Goal: Navigation & Orientation: Go to known website

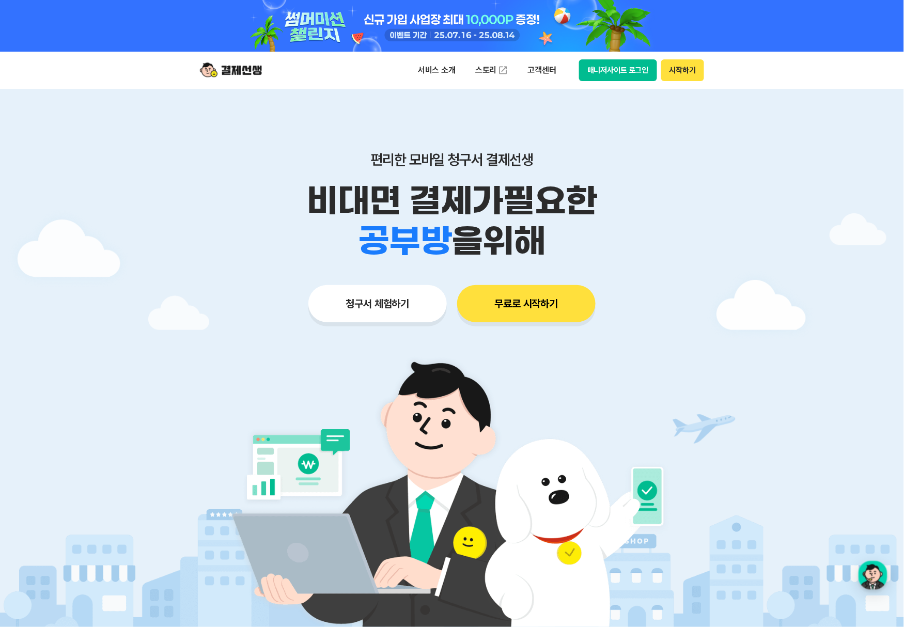
scroll to position [69, 0]
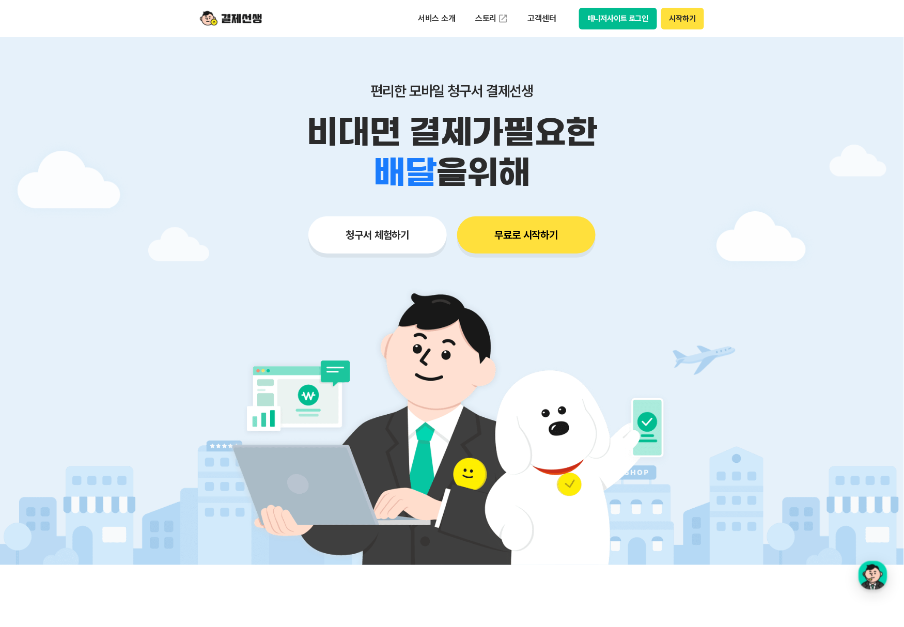
drag, startPoint x: 792, startPoint y: 337, endPoint x: 747, endPoint y: 319, distance: 48.2
click at [747, 319] on div at bounding box center [452, 292] width 904 height 545
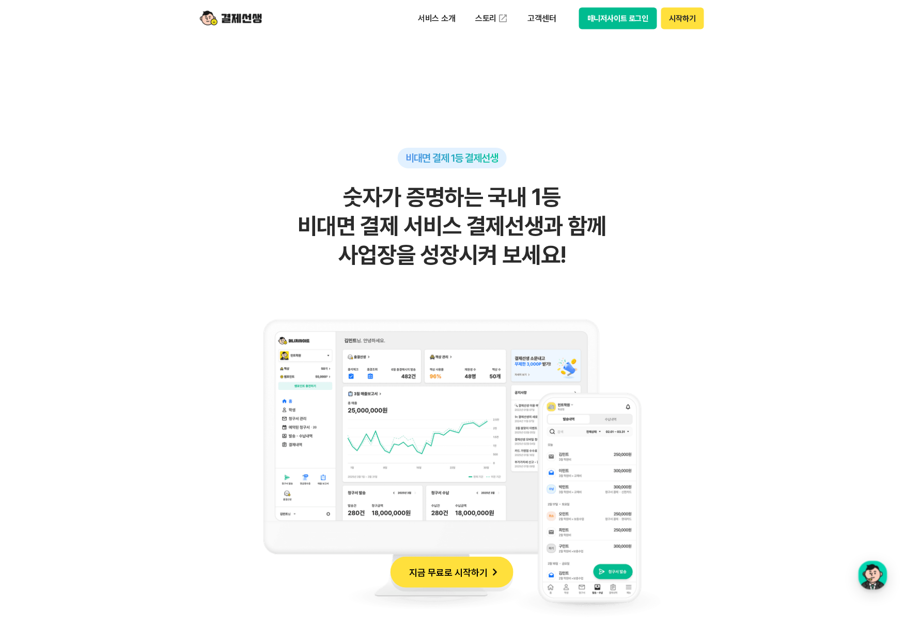
scroll to position [620, 0]
drag, startPoint x: 801, startPoint y: 199, endPoint x: 773, endPoint y: 154, distance: 53.4
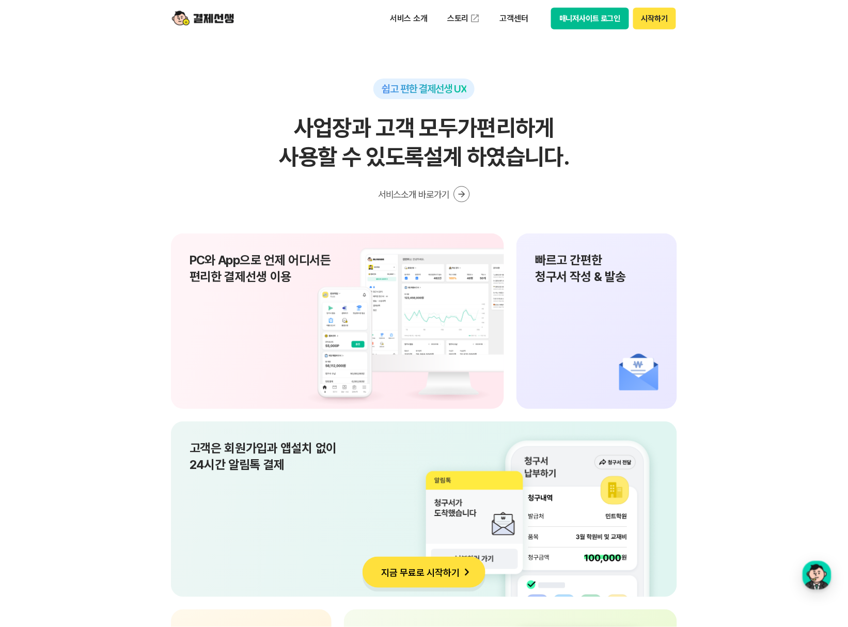
scroll to position [6803, 0]
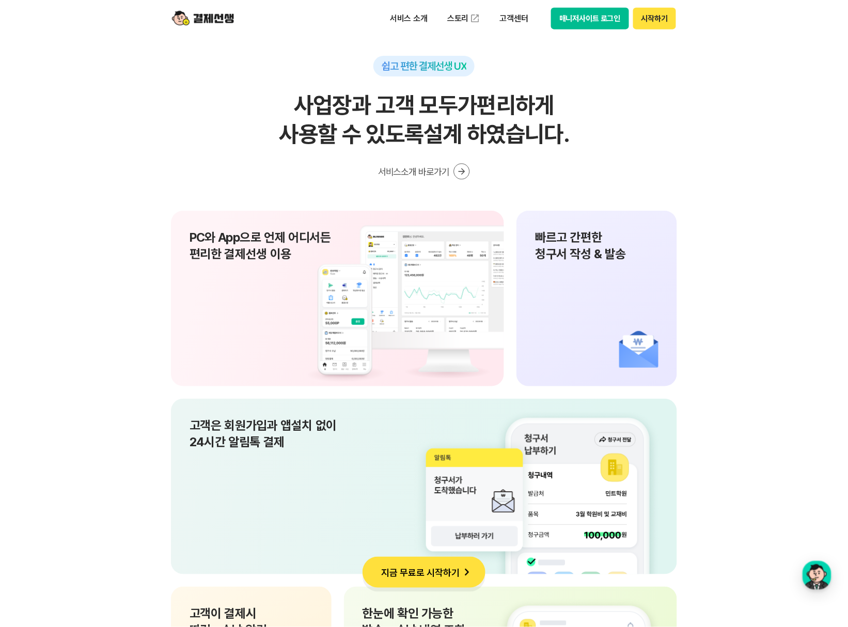
click at [735, 218] on section "쉽고 편한 결제선생 UX 사업장과 고객 모두가 편리하게 사용할 수 있도록 설계 하였습니다. 서비스소개 바로가기 PC와 App으로 언제 어디서든…" at bounding box center [424, 570] width 848 height 1029
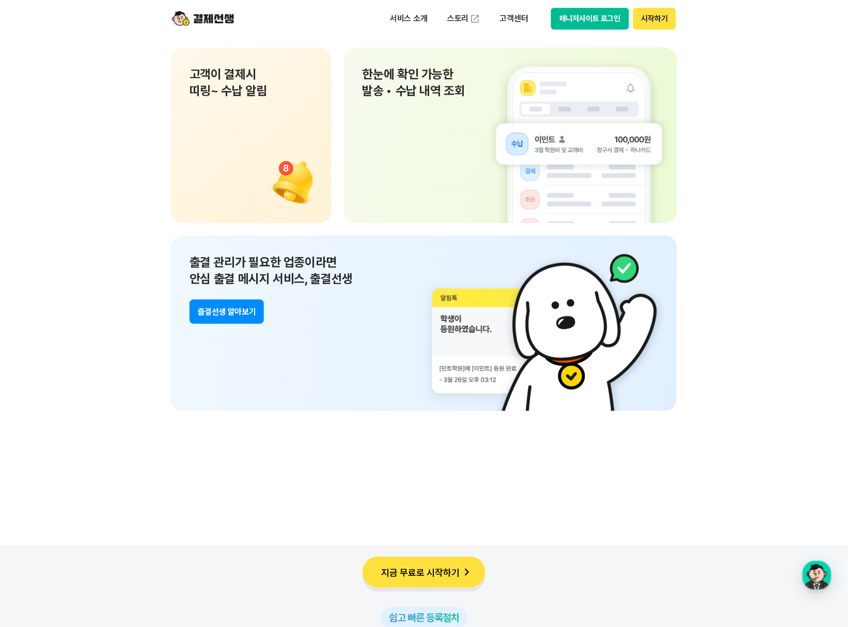
scroll to position [7354, 0]
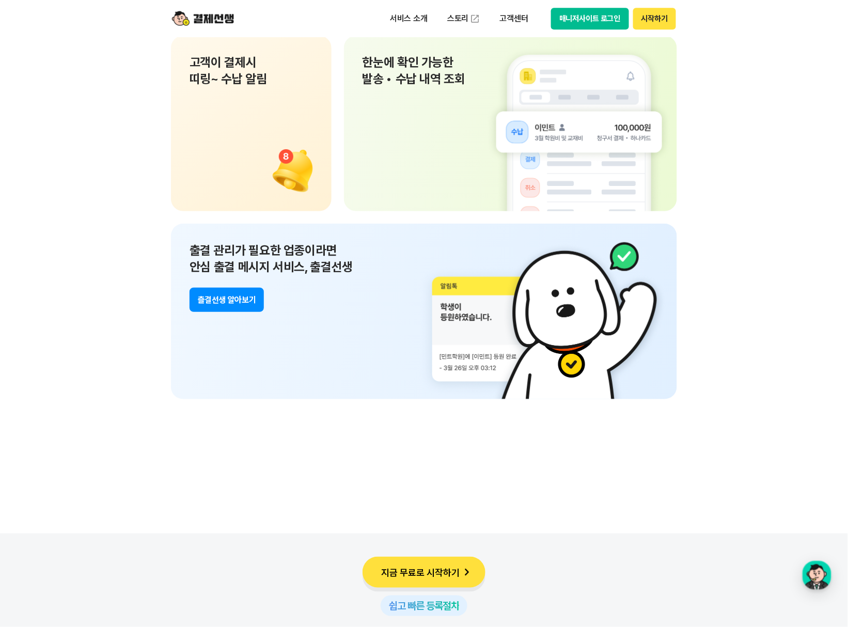
click at [789, 266] on section "쉽고 편한 결제선생 UX 사업장과 고객 모두가 편리하게 사용할 수 있도록 설계 하였습니다. 서비스소개 바로가기 PC와 App으로 언제 어디서든…" at bounding box center [424, 19] width 848 height 1029
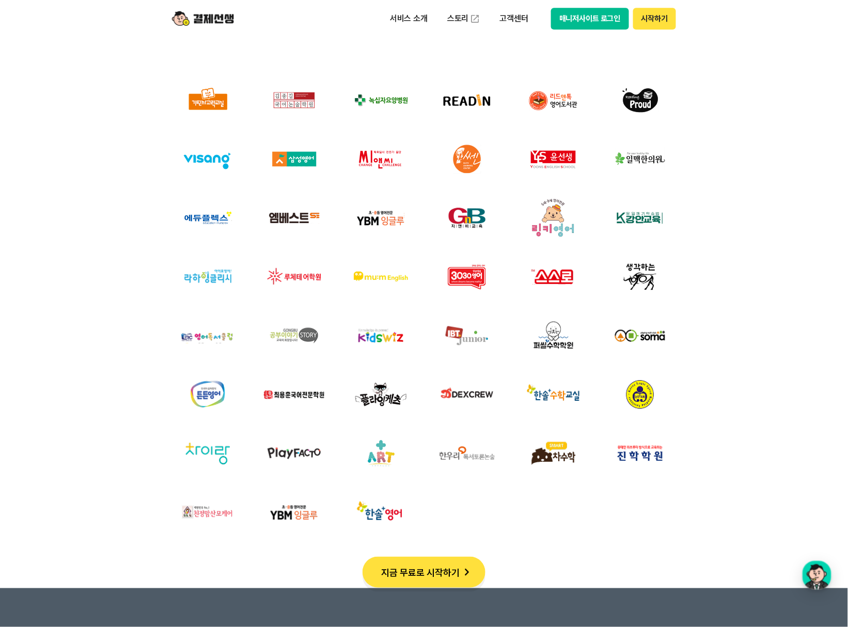
scroll to position [3397, 0]
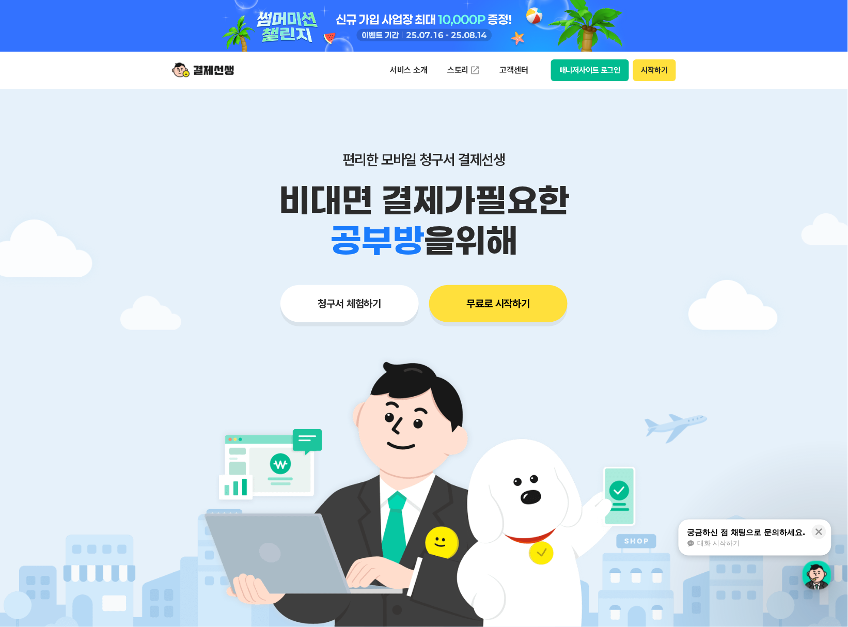
click at [598, 69] on button "매니저사이트 로그인" at bounding box center [590, 70] width 78 height 22
